Goal: Information Seeking & Learning: Learn about a topic

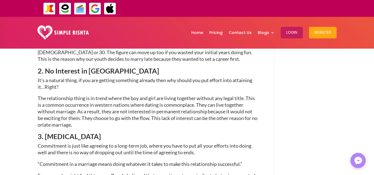
drag, startPoint x: 38, startPoint y: 59, endPoint x: 80, endPoint y: 112, distance: 68.4
click at [72, 122] on span "." at bounding box center [71, 125] width 1 height 6
drag, startPoint x: 38, startPoint y: 58, endPoint x: 80, endPoint y: 113, distance: 69.9
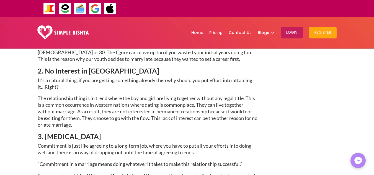
click at [72, 122] on span "." at bounding box center [71, 125] width 1 height 6
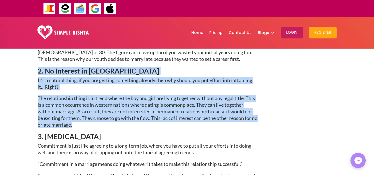
drag, startPoint x: 39, startPoint y: 58, endPoint x: 80, endPoint y: 115, distance: 70.1
click at [80, 115] on p "The relationship thing is in trend where the boy and girl are living together w…" at bounding box center [148, 114] width 220 height 38
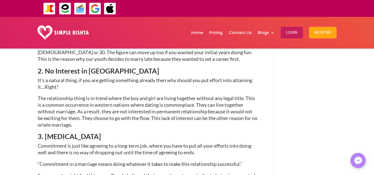
drag, startPoint x: 38, startPoint y: 58, endPoint x: 81, endPoint y: 114, distance: 70.2
click at [73, 122] on span at bounding box center [72, 125] width 1 height 6
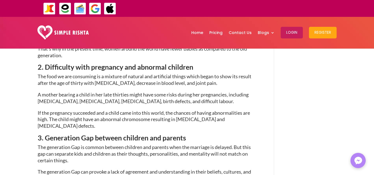
scroll to position [962, 0]
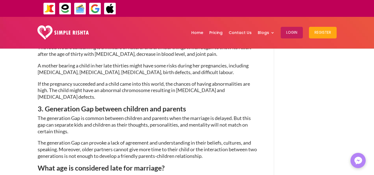
click at [151, 105] on span "3. Generation Gap between children and parents" at bounding box center [112, 109] width 148 height 8
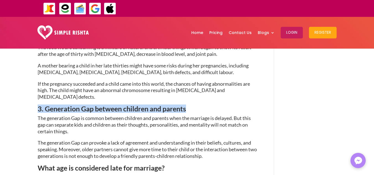
click at [151, 105] on span "3. Generation Gap between children and parents" at bounding box center [112, 109] width 148 height 8
click at [140, 105] on span "3. Generation Gap between children and parents" at bounding box center [112, 109] width 148 height 8
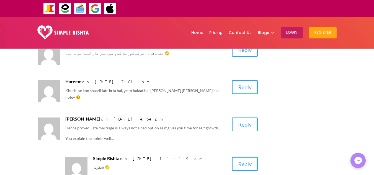
scroll to position [1266, 0]
